Goal: Find contact information: Find contact information

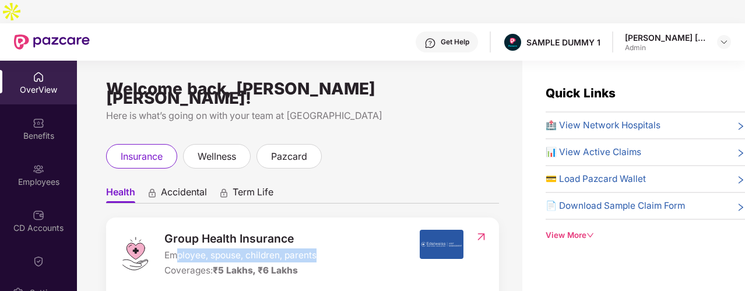
drag, startPoint x: 319, startPoint y: 223, endPoint x: 177, endPoint y: 228, distance: 142.8
click at [177, 230] on div "Group Health Insurance Employee, spouse, children, parents Coverages: ₹5 Lakhs,…" at bounding box center [268, 254] width 301 height 48
click at [191, 248] on span "Employee, spouse, children, parents" at bounding box center [240, 255] width 152 height 14
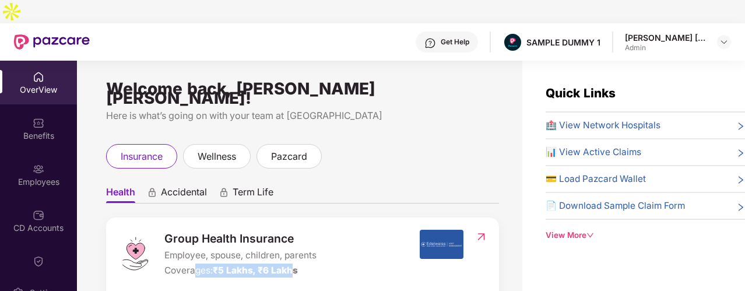
drag, startPoint x: 204, startPoint y: 242, endPoint x: 296, endPoint y: 245, distance: 91.5
click at [296, 263] on div "Coverages: ₹5 Lakhs, ₹6 Lakhs" at bounding box center [240, 270] width 152 height 14
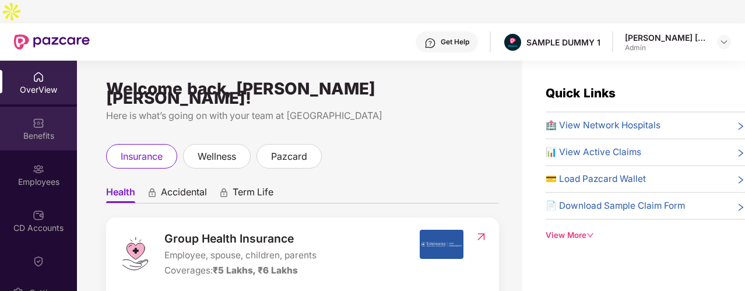
click at [55, 130] on div "Benefits" at bounding box center [38, 136] width 77 height 12
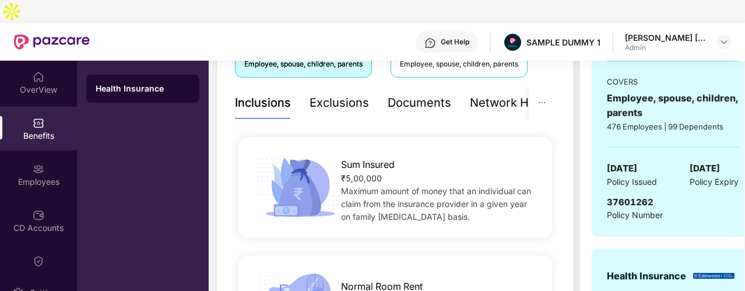
scroll to position [175, 0]
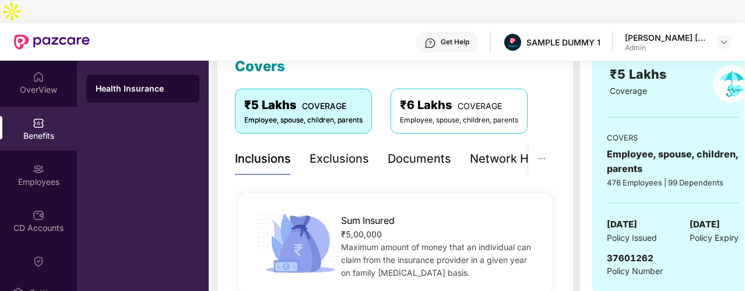
click at [343, 150] on div "Exclusions" at bounding box center [338, 159] width 59 height 18
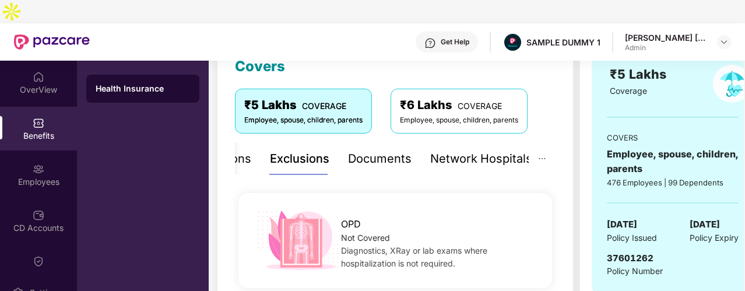
scroll to position [117, 0]
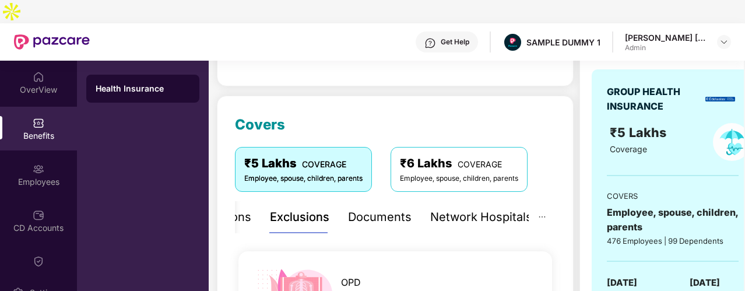
click at [431, 208] on div "Network Hospitals" at bounding box center [481, 217] width 102 height 18
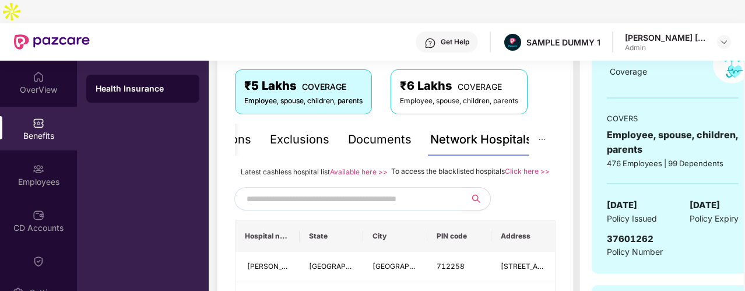
scroll to position [195, 0]
click at [432, 189] on input "text" at bounding box center [345, 197] width 199 height 17
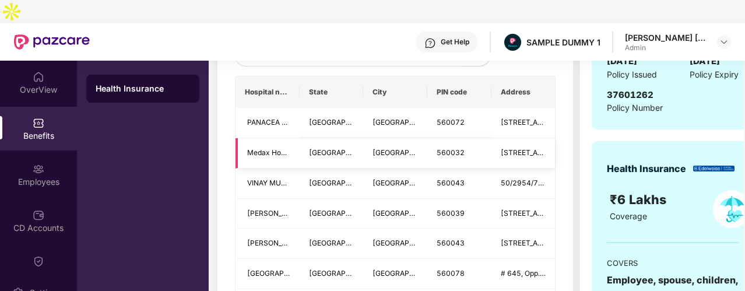
scroll to position [264, 0]
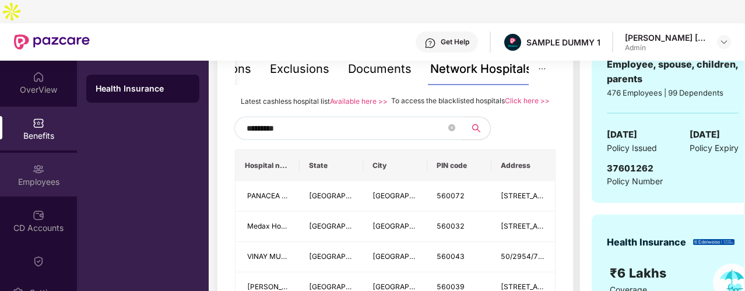
type input "*********"
click at [61, 176] on div "Employees" at bounding box center [38, 182] width 77 height 12
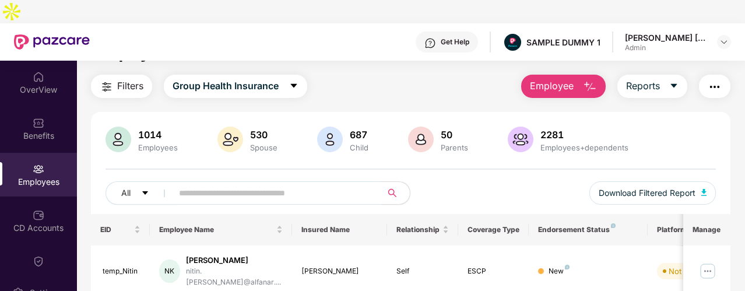
scroll to position [6, 0]
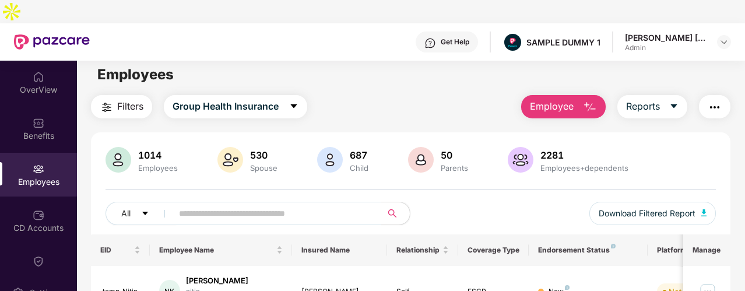
click at [561, 99] on span "Employee" at bounding box center [552, 106] width 44 height 15
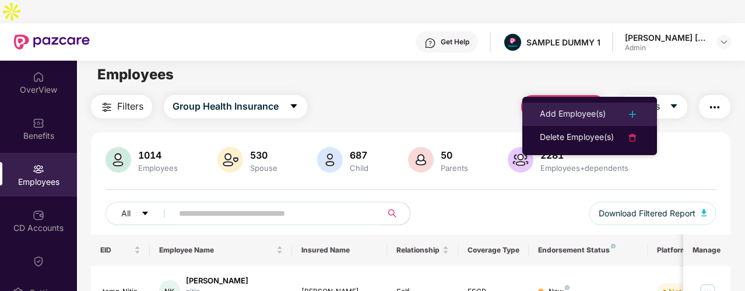
click at [574, 113] on div "Add Employee(s)" at bounding box center [572, 114] width 66 height 14
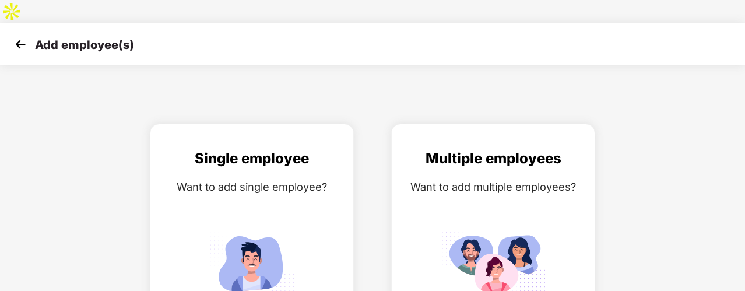
scroll to position [37, 0]
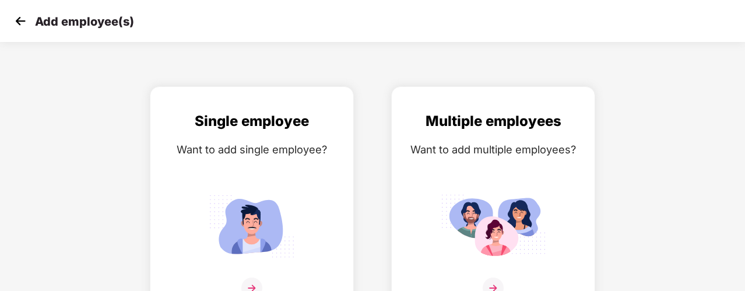
click at [25, 25] on img at bounding box center [20, 20] width 17 height 17
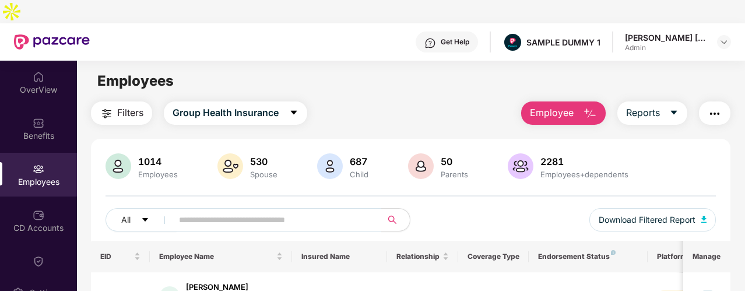
click at [705, 101] on button "button" at bounding box center [713, 112] width 31 height 23
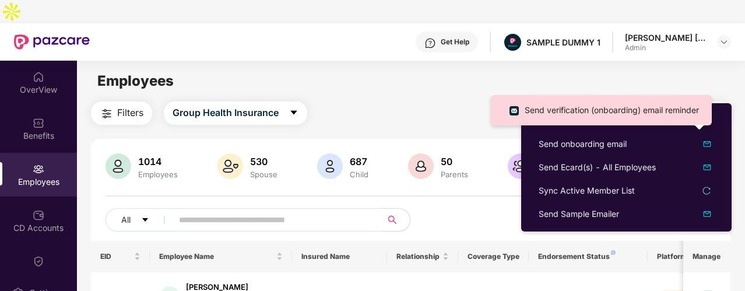
click at [484, 101] on div "Filters Group Health Insurance Employee Reports" at bounding box center [410, 112] width 639 height 23
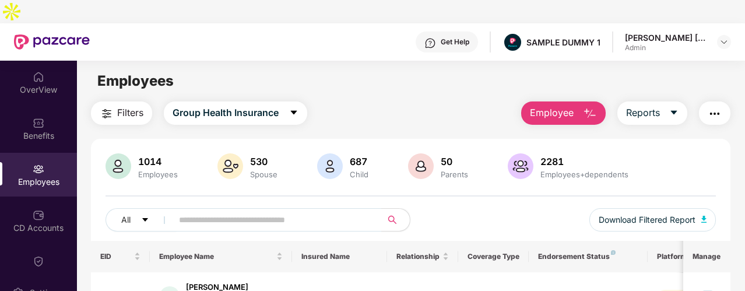
click at [453, 31] on div "Get Help" at bounding box center [446, 41] width 62 height 21
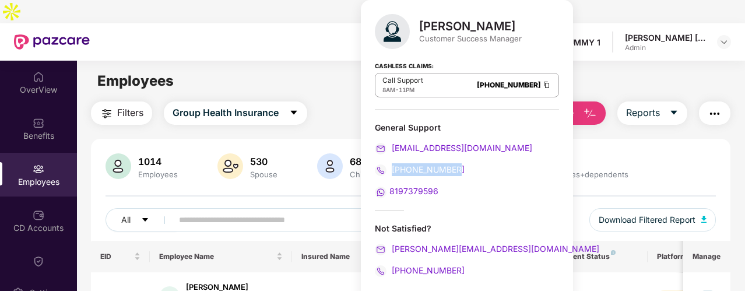
drag, startPoint x: 461, startPoint y: 162, endPoint x: 393, endPoint y: 170, distance: 68.6
click at [393, 170] on div "[PHONE_NUMBER]" at bounding box center [467, 169] width 184 height 13
drag, startPoint x: 456, startPoint y: 192, endPoint x: 390, endPoint y: 193, distance: 65.3
click at [390, 193] on div "8197379596" at bounding box center [467, 191] width 184 height 13
click at [491, 112] on div "[PERSON_NAME] Customer Success Manager Cashless Claims: Call Support 8AM - 11PM…" at bounding box center [467, 149] width 212 height 299
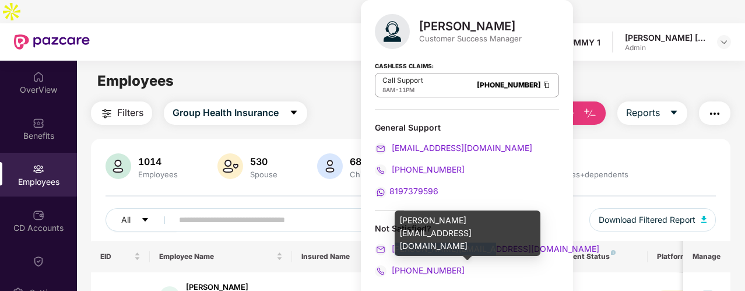
drag, startPoint x: 502, startPoint y: 249, endPoint x: 395, endPoint y: 249, distance: 106.6
click at [395, 249] on div "[PERSON_NAME][EMAIL_ADDRESS][DOMAIN_NAME]" at bounding box center [467, 248] width 184 height 13
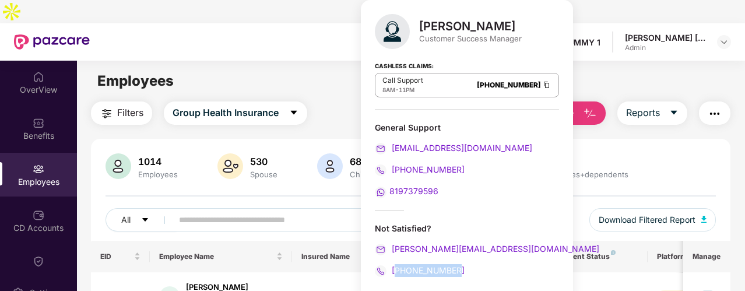
drag, startPoint x: 474, startPoint y: 268, endPoint x: 395, endPoint y: 265, distance: 79.3
click at [395, 265] on div "[PHONE_NUMBER]" at bounding box center [467, 270] width 184 height 13
click at [489, 59] on div "Cashless Claims: Call Support 8AM - 11PM [PHONE_NUMBER]" at bounding box center [467, 81] width 184 height 58
click at [552, 70] on div "Employees" at bounding box center [410, 81] width 667 height 22
